Goal: Information Seeking & Learning: Learn about a topic

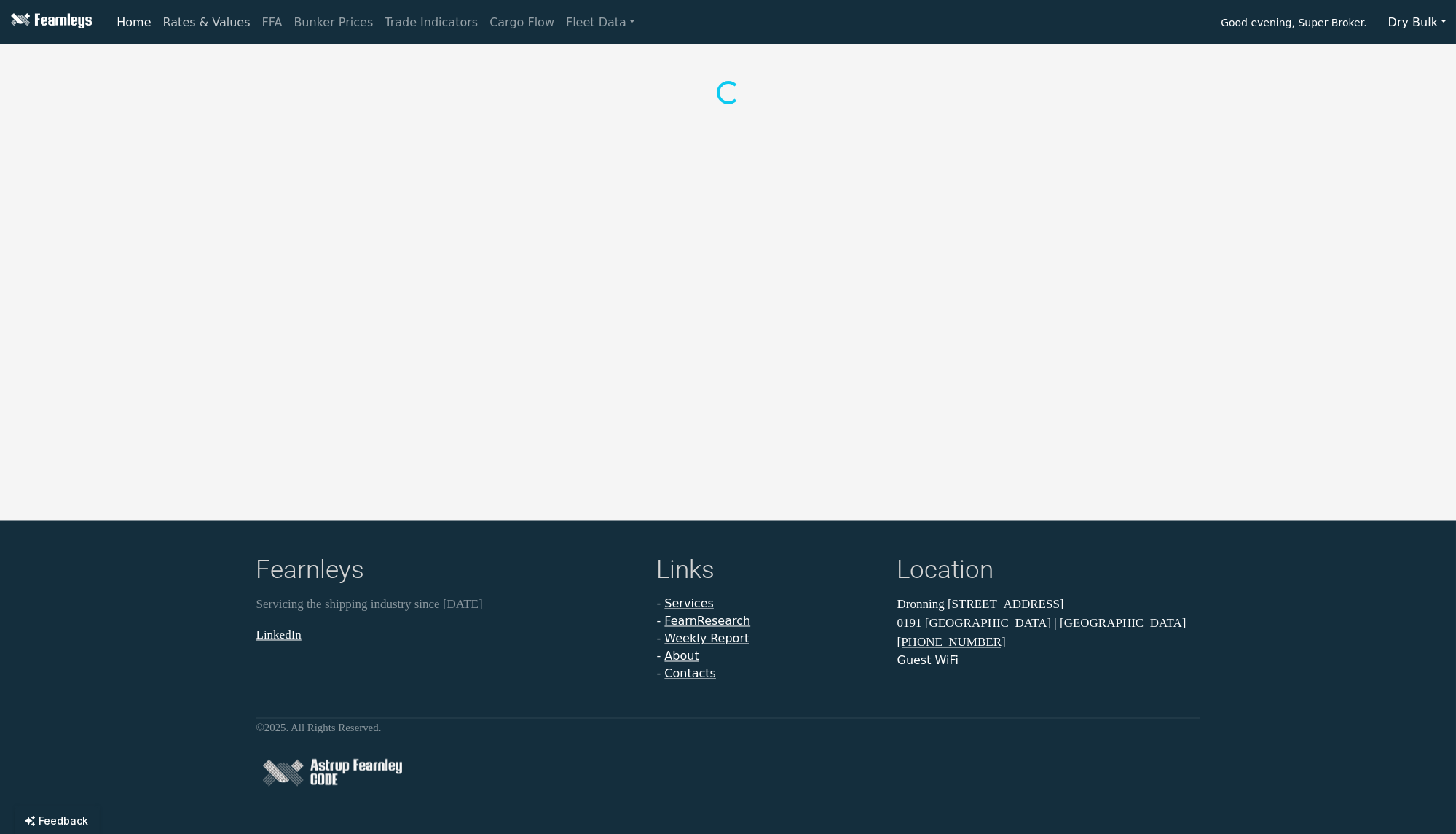
click at [212, 16] on link "Rates & Values" at bounding box center [206, 23] width 99 height 29
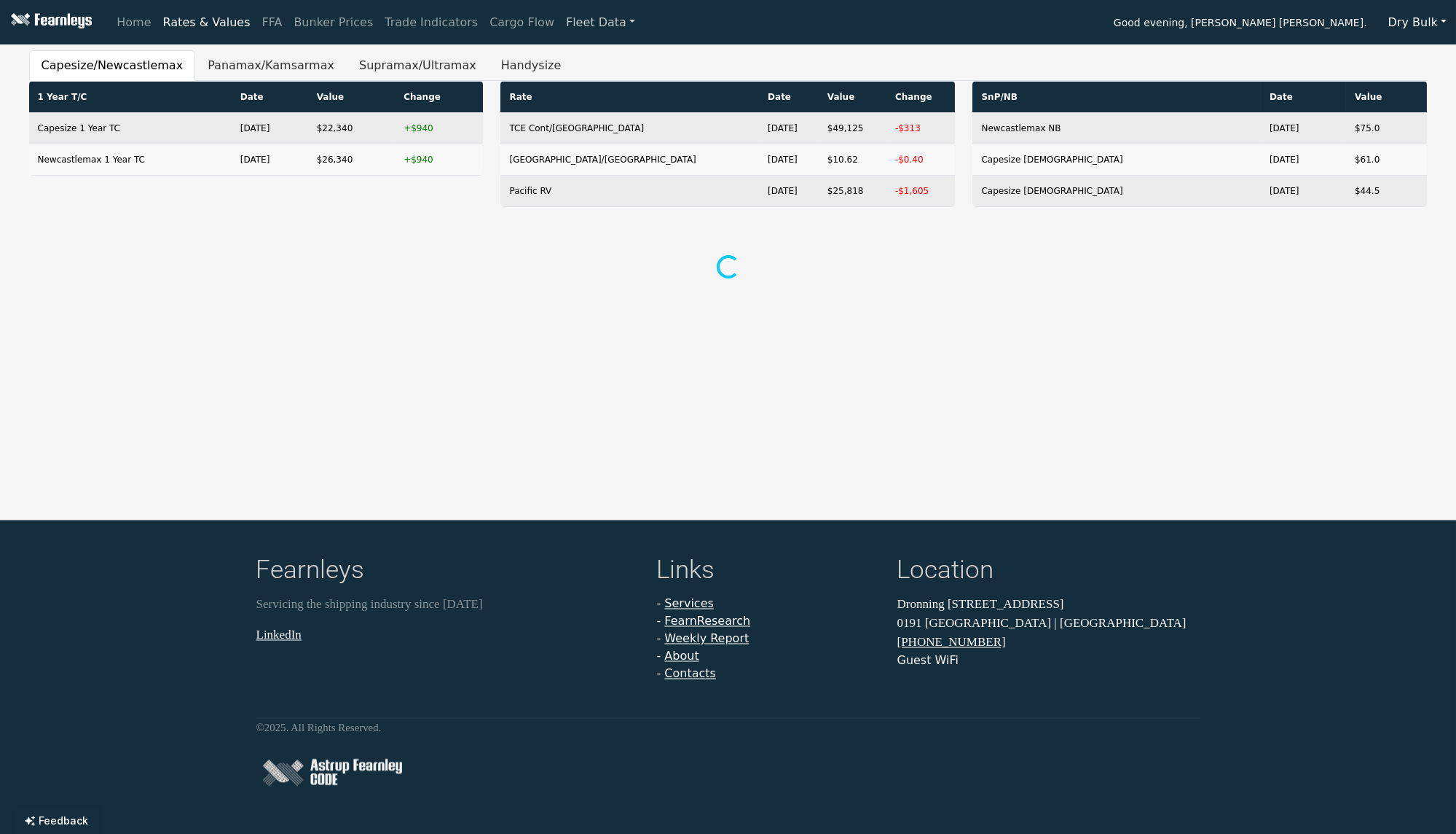
click at [561, 18] on link "Fleet Data" at bounding box center [601, 23] width 81 height 29
click at [572, 54] on link "Fleet Stats" at bounding box center [618, 63] width 92 height 29
